Goal: Complete application form

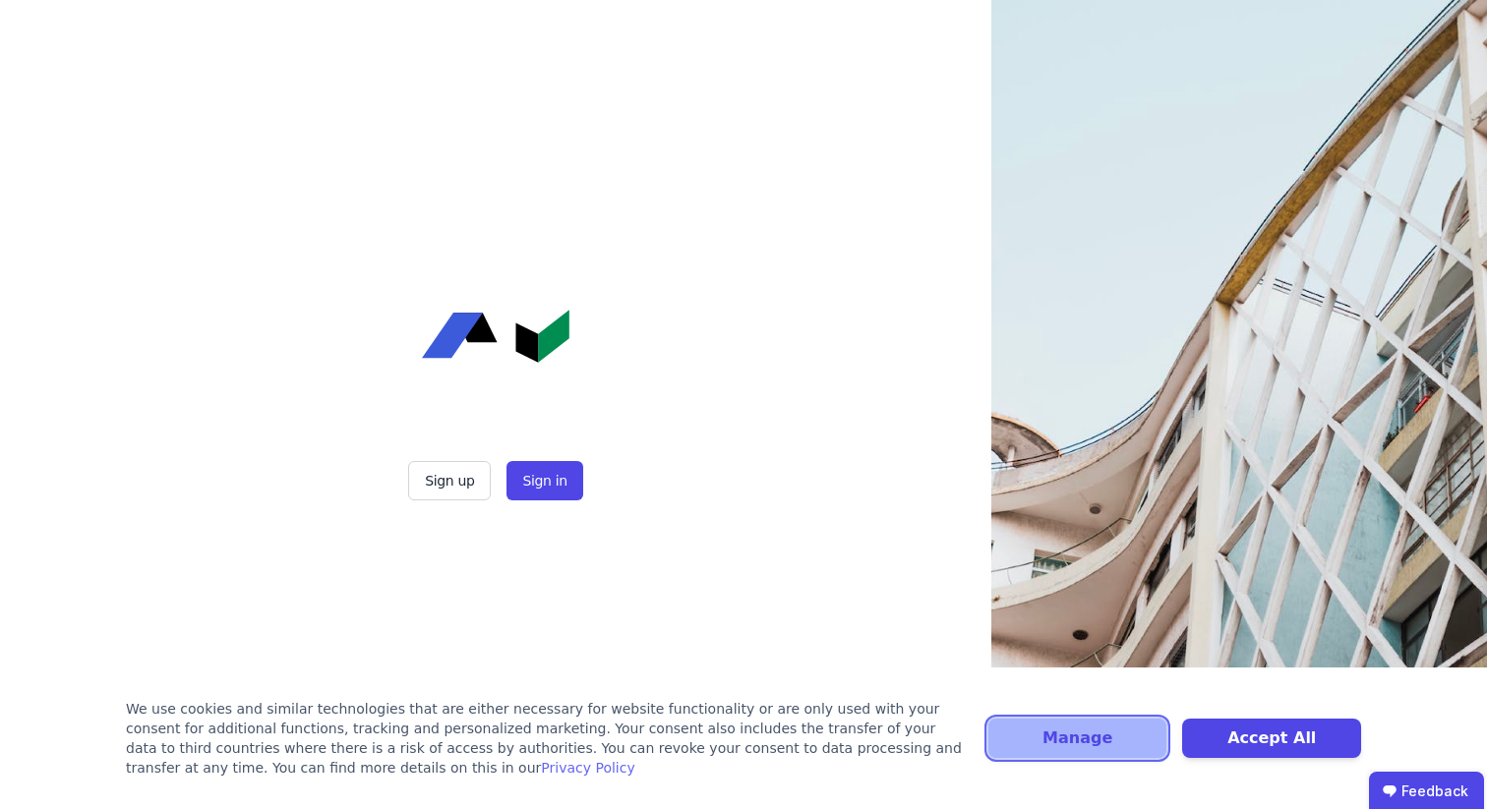
click at [1128, 734] on button "Manage" at bounding box center [1077, 738] width 179 height 39
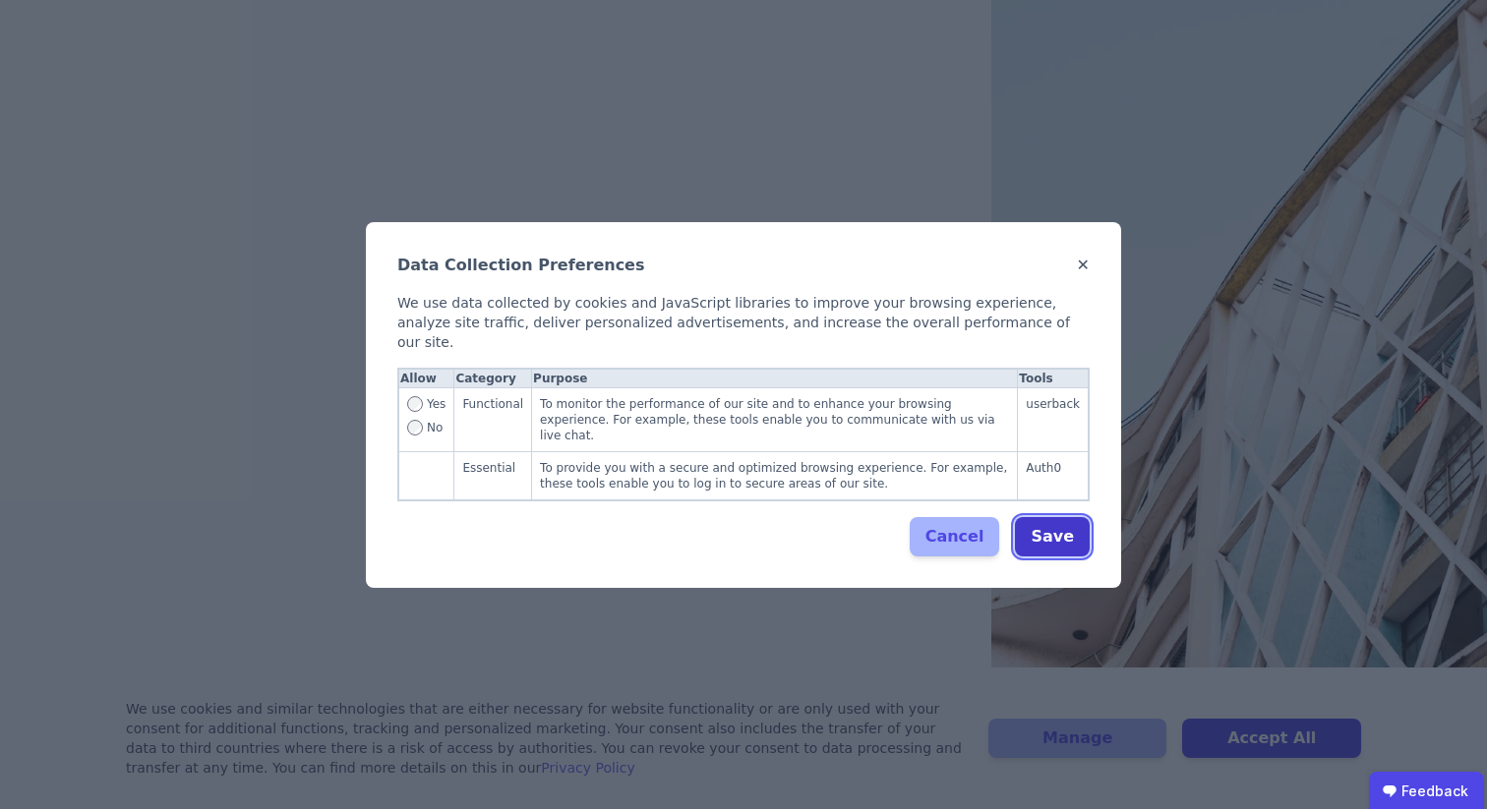
click at [1054, 524] on button "Save" at bounding box center [1052, 536] width 75 height 39
click at [1062, 522] on button "Save" at bounding box center [1052, 536] width 75 height 39
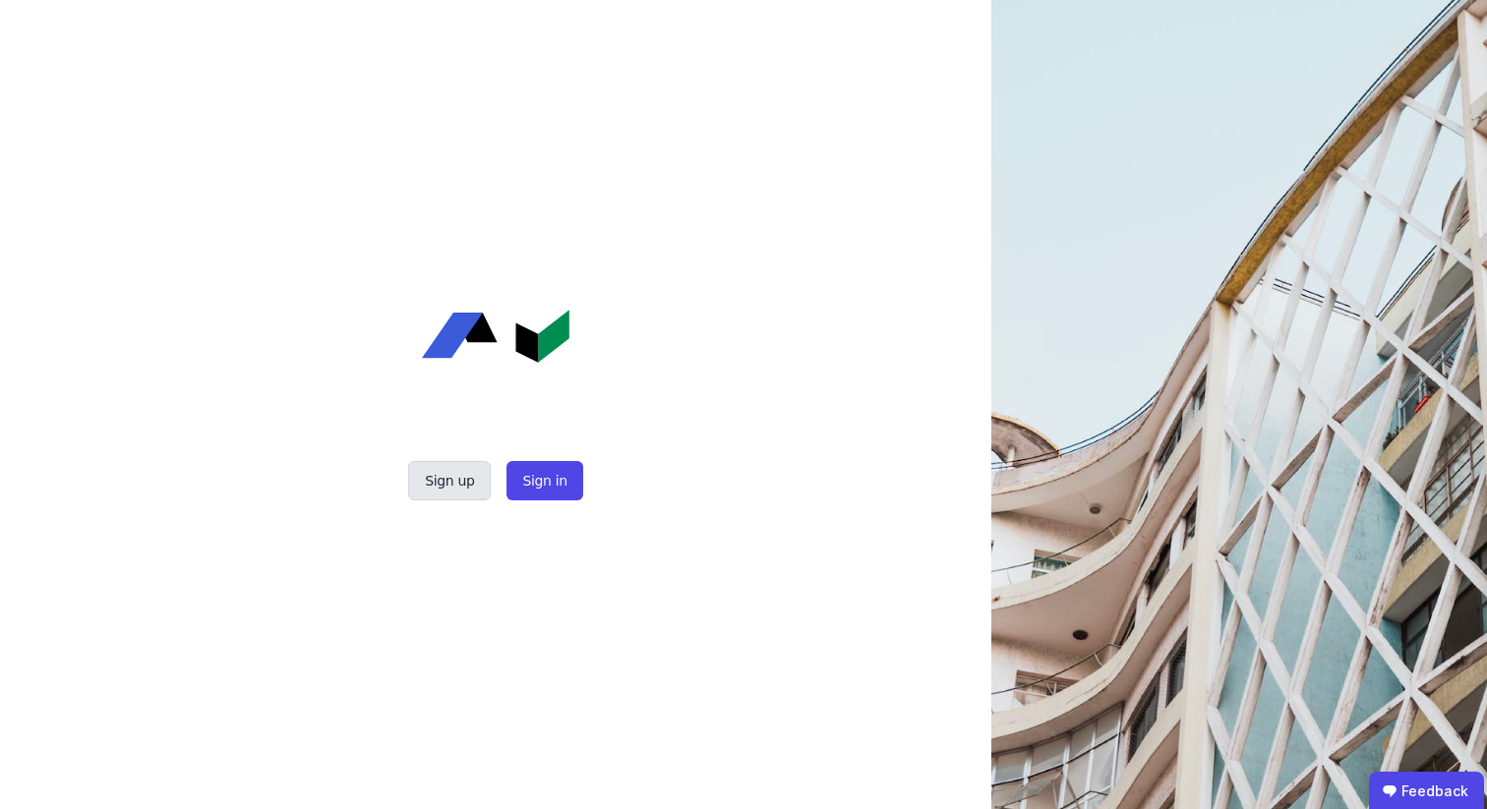
click at [459, 486] on button "Sign up" at bounding box center [449, 480] width 83 height 39
